Goal: Browse casually

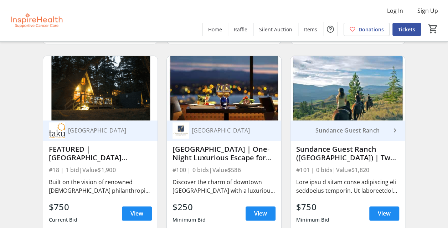
scroll to position [464, 0]
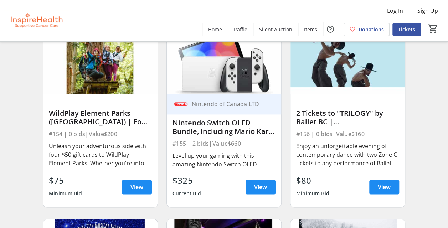
scroll to position [1783, 0]
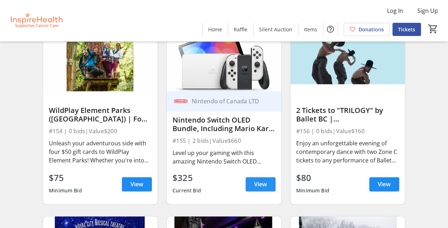
click at [262, 186] on span "View" at bounding box center [260, 184] width 13 height 9
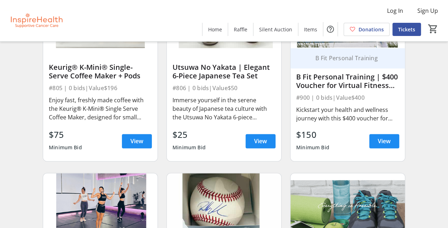
scroll to position [7131, 0]
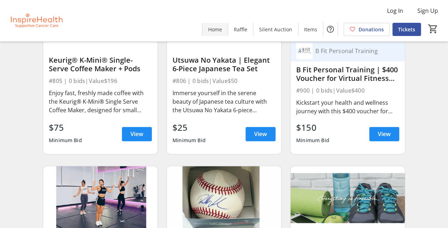
click at [216, 30] on span "Home" at bounding box center [215, 29] width 14 height 7
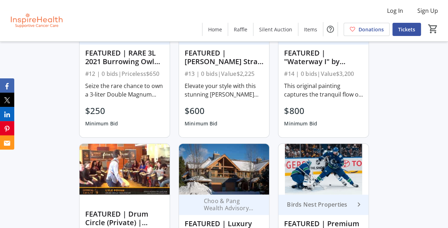
scroll to position [392, 0]
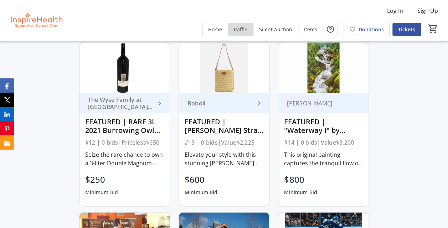
click at [250, 29] on span at bounding box center [240, 29] width 25 height 17
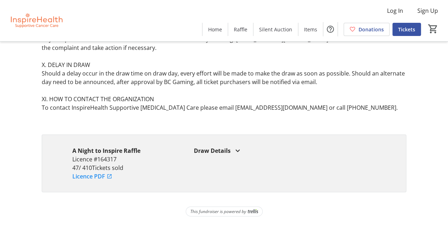
scroll to position [658, 0]
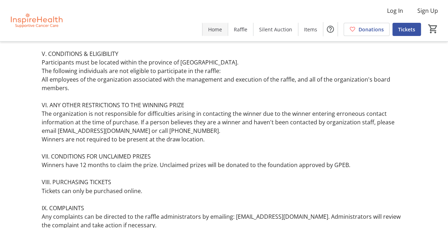
click at [217, 34] on span at bounding box center [215, 29] width 25 height 17
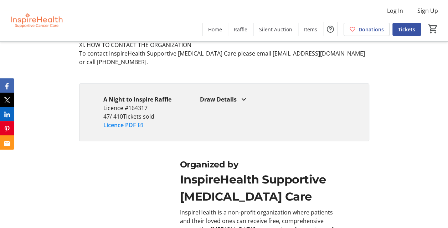
scroll to position [3066, 0]
